Goal: Transaction & Acquisition: Purchase product/service

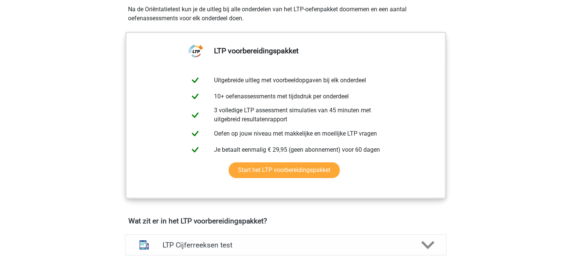
scroll to position [263, 0]
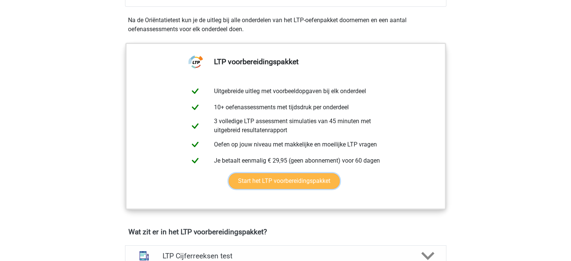
click at [304, 183] on link "Start het LTP voorbereidingspakket" at bounding box center [284, 181] width 111 height 16
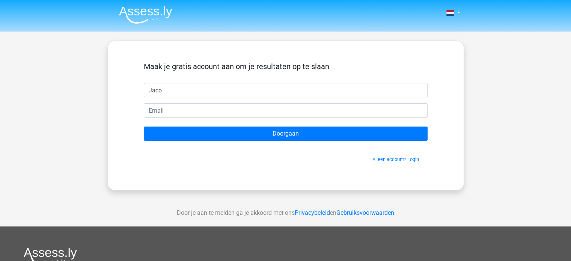
type input "Jaco"
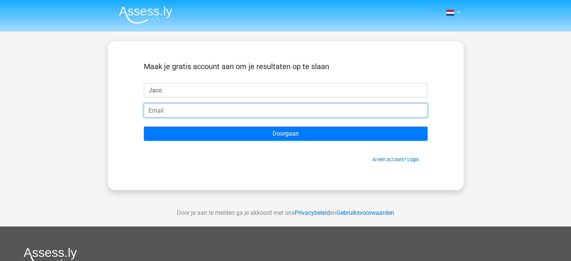
click at [223, 112] on input "email" at bounding box center [286, 110] width 284 height 14
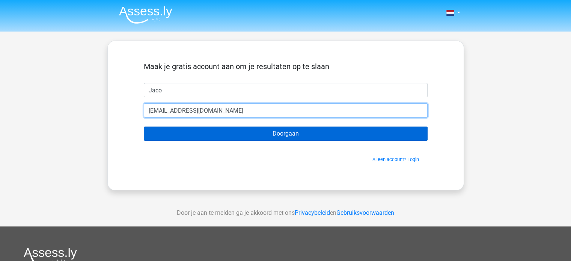
type input "jevr69@gmail.com"
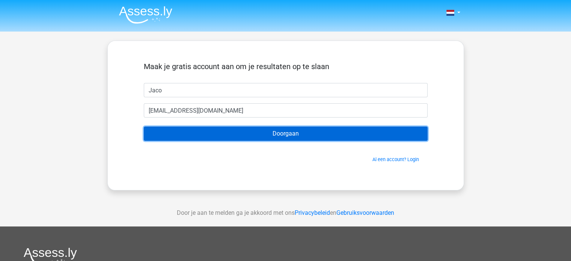
click at [305, 135] on input "Doorgaan" at bounding box center [286, 133] width 284 height 14
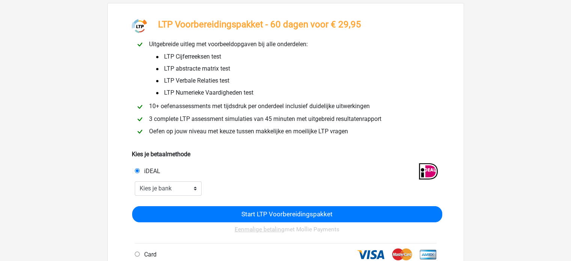
scroll to position [75, 0]
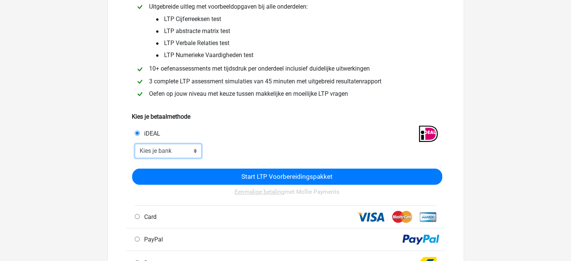
click at [196, 152] on select "Kies je bank ABN AMRO ING Rabobank ASN Bank bunq Knab N26 NN Regiobank Revolut …" at bounding box center [168, 151] width 67 height 14
select select "ideal_ABNANL2A"
click at [135, 144] on select "Kies je bank ABN AMRO ING Rabobank ASN Bank bunq Knab N26 NN Regiobank Revolut …" at bounding box center [168, 151] width 67 height 14
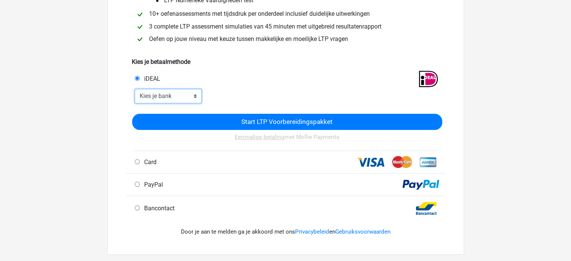
scroll to position [113, 0]
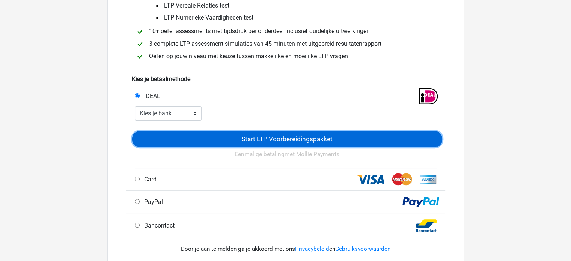
click at [286, 139] on input "Start LTP Voorbereidingspakket" at bounding box center [287, 139] width 310 height 16
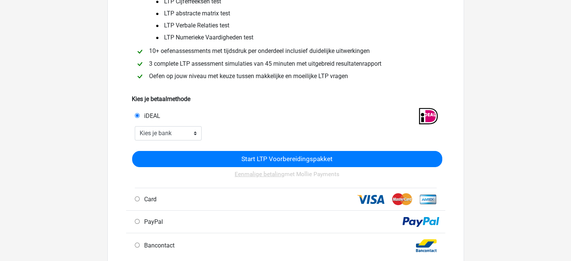
scroll to position [75, 0]
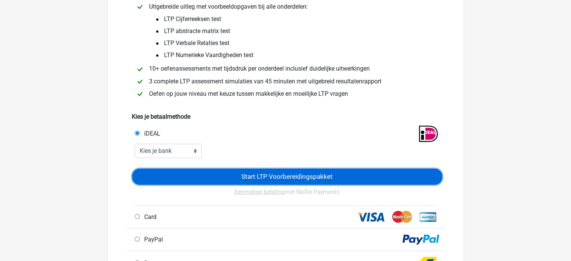
click at [292, 174] on input "Start LTP Voorbereidingspakket" at bounding box center [287, 176] width 310 height 16
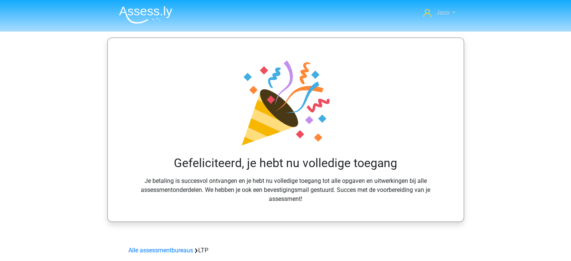
click at [452, 15] on link "Jaco" at bounding box center [439, 12] width 38 height 9
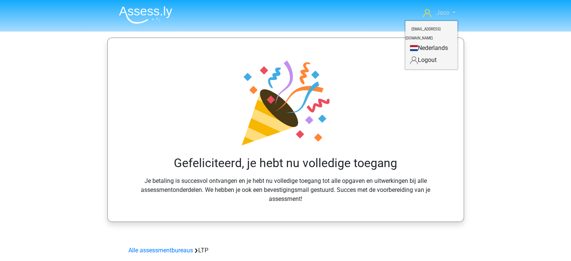
click at [453, 14] on link "Jaco" at bounding box center [439, 12] width 38 height 9
